Goal: Task Accomplishment & Management: Use online tool/utility

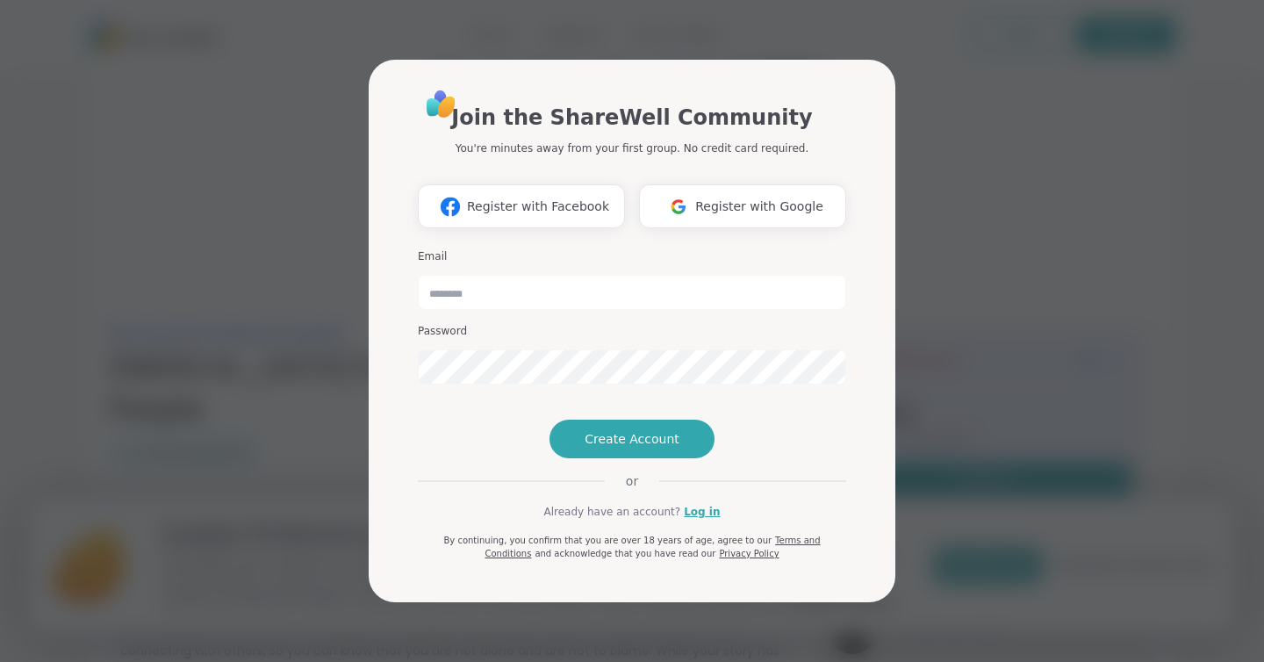
click at [707, 552] on div "Join the ShareWell Community You're minutes away from your first group. No cred…" at bounding box center [632, 324] width 428 height 472
click at [705, 520] on link "Log in" at bounding box center [702, 512] width 36 height 16
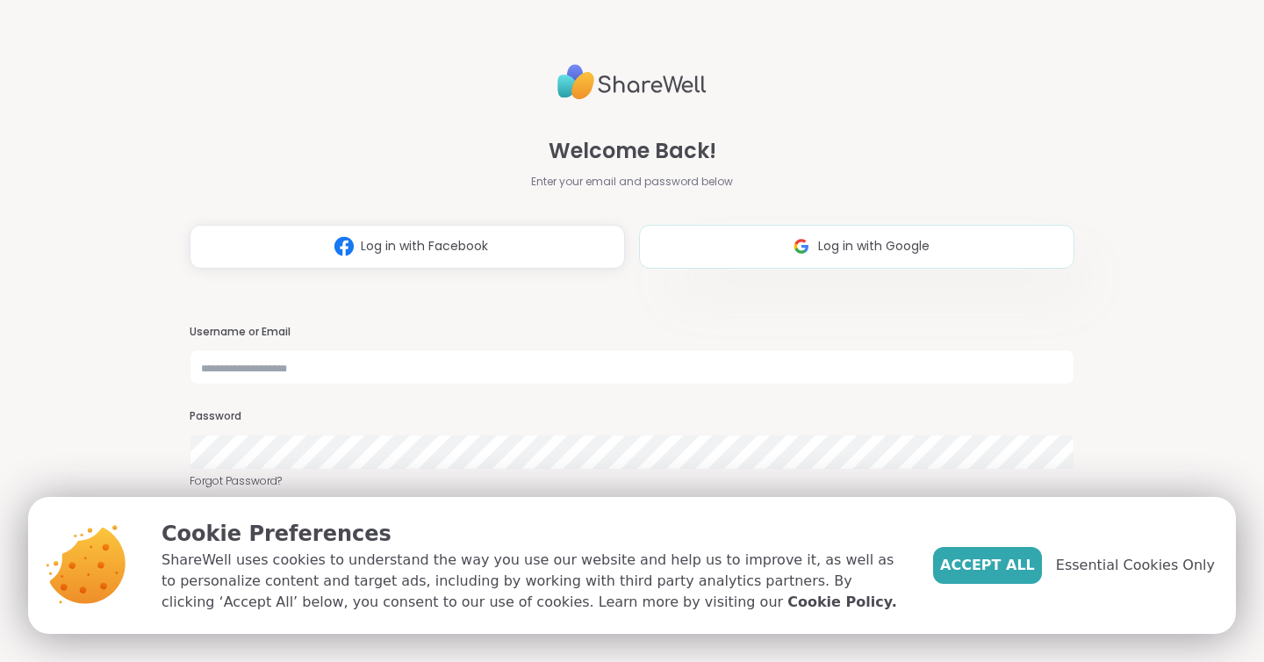
click at [781, 248] on button "Log in with Google" at bounding box center [856, 247] width 435 height 44
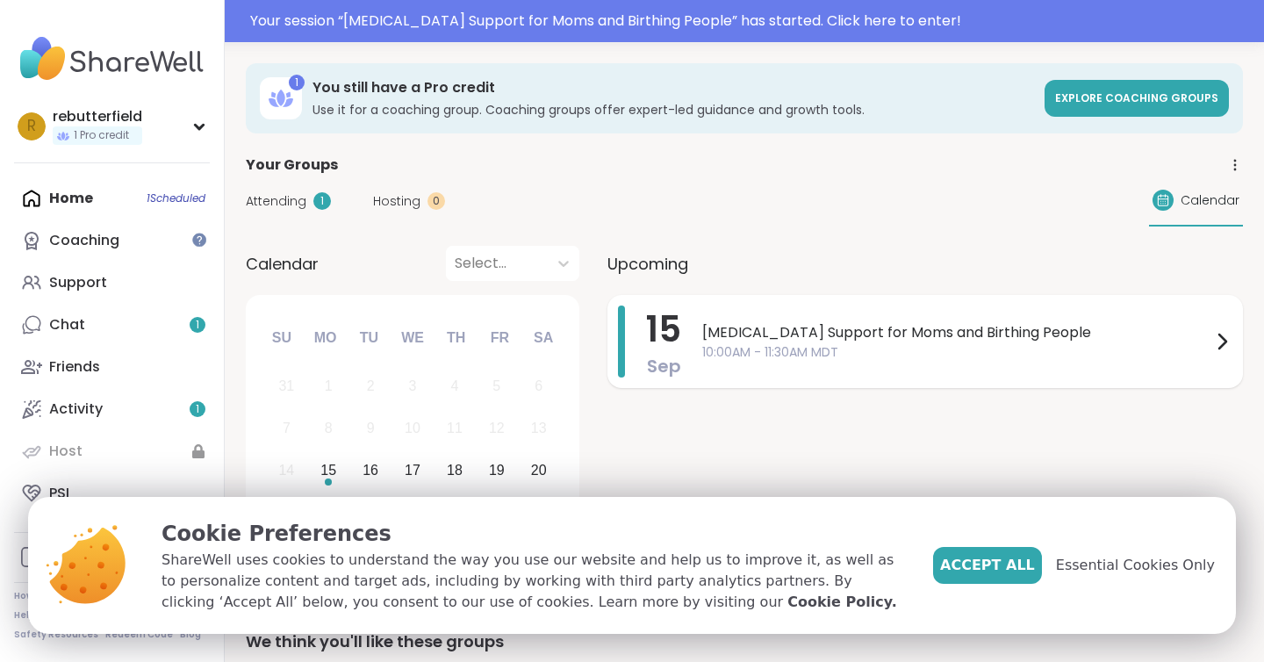
click at [1016, 365] on div "[MEDICAL_DATA] Support for Moms and Birthing People 10:00AM - 11:30AM MDT" at bounding box center [967, 341] width 530 height 72
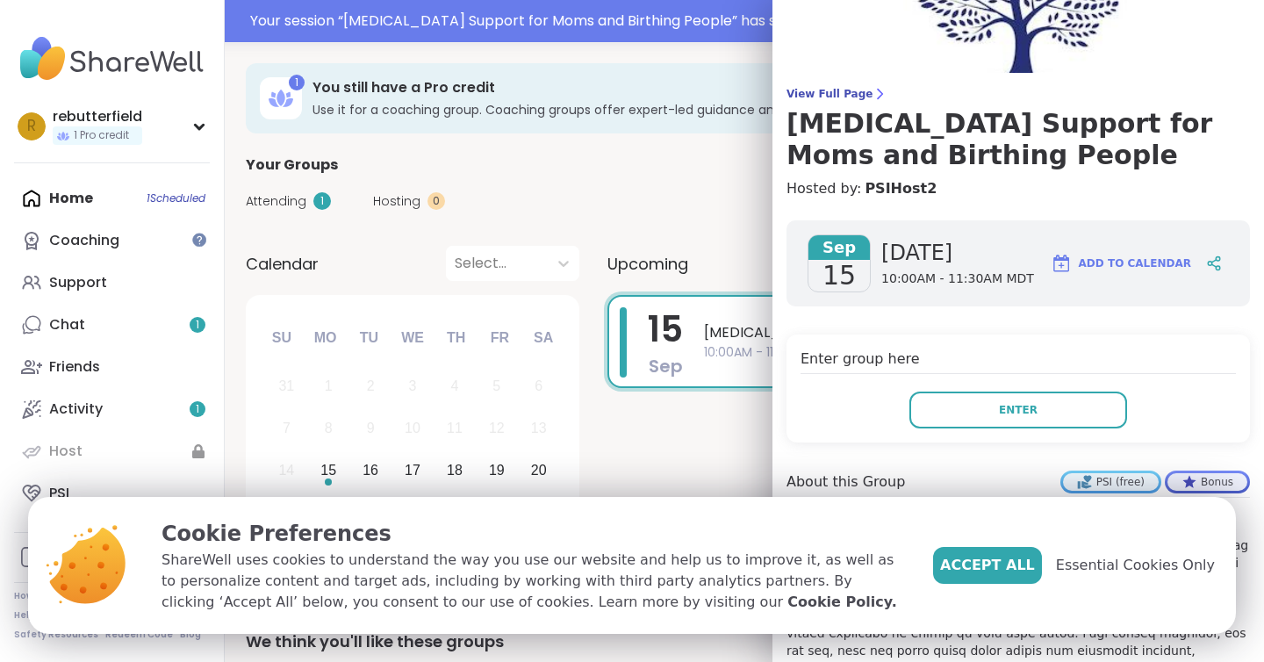
scroll to position [95, 0]
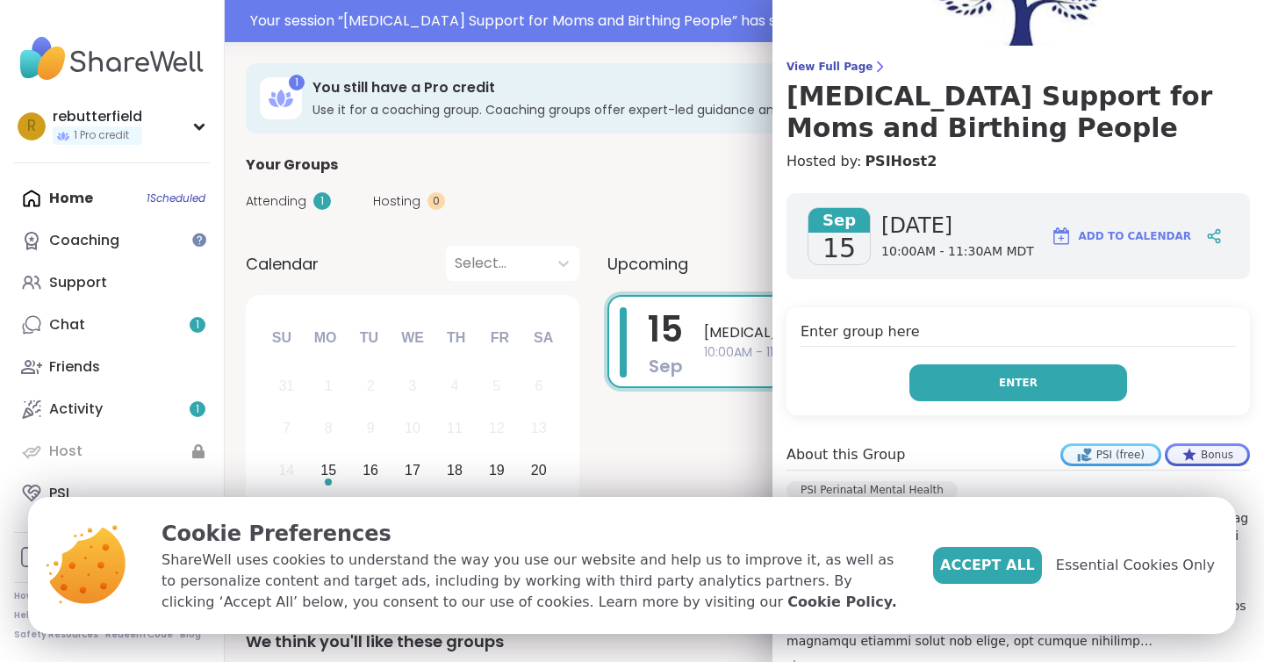
click at [1039, 387] on button "Enter" at bounding box center [1018, 382] width 218 height 37
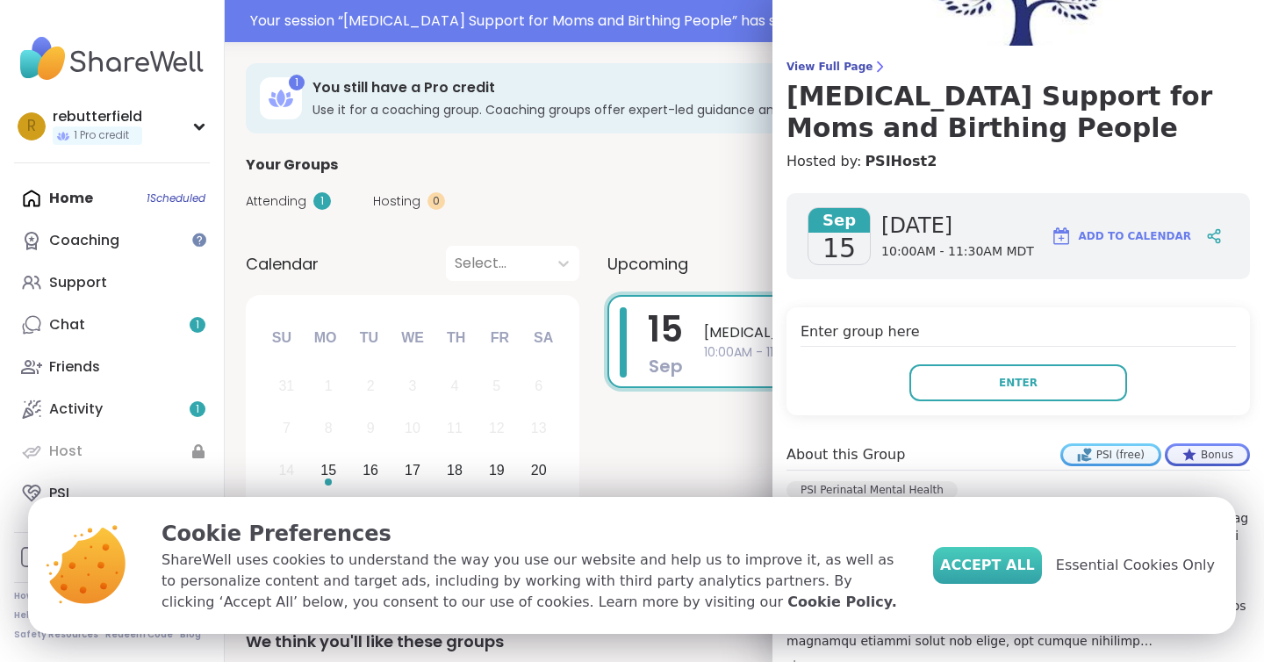
click at [992, 561] on span "Accept All" at bounding box center [987, 565] width 95 height 21
